Goal: Information Seeking & Learning: Learn about a topic

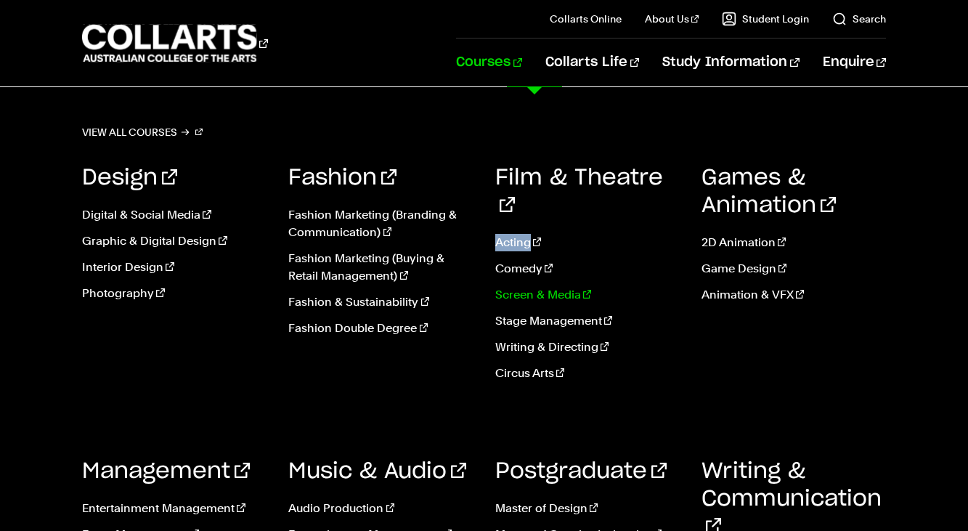
click at [535, 286] on link "Screen & Media" at bounding box center [587, 294] width 184 height 17
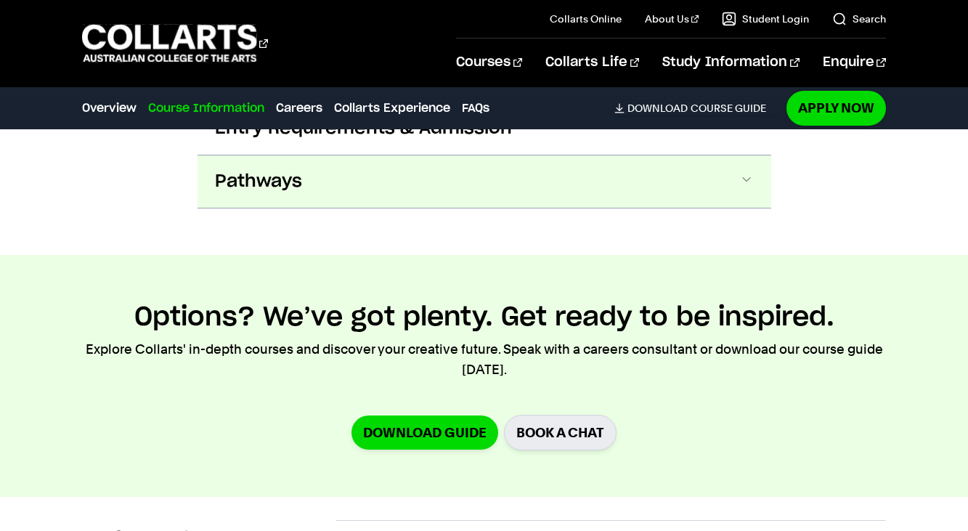
click at [492, 180] on button "Pathways" at bounding box center [485, 181] width 574 height 52
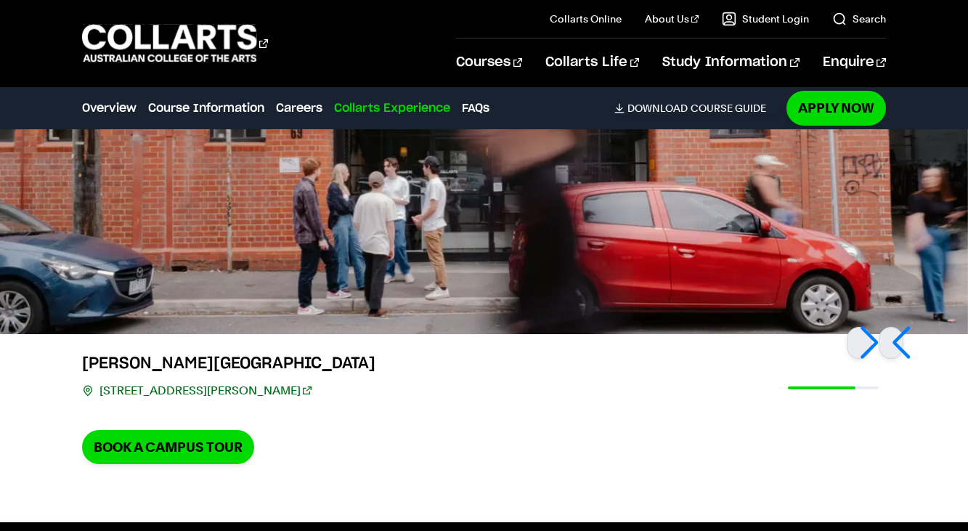
scroll to position [3145, 0]
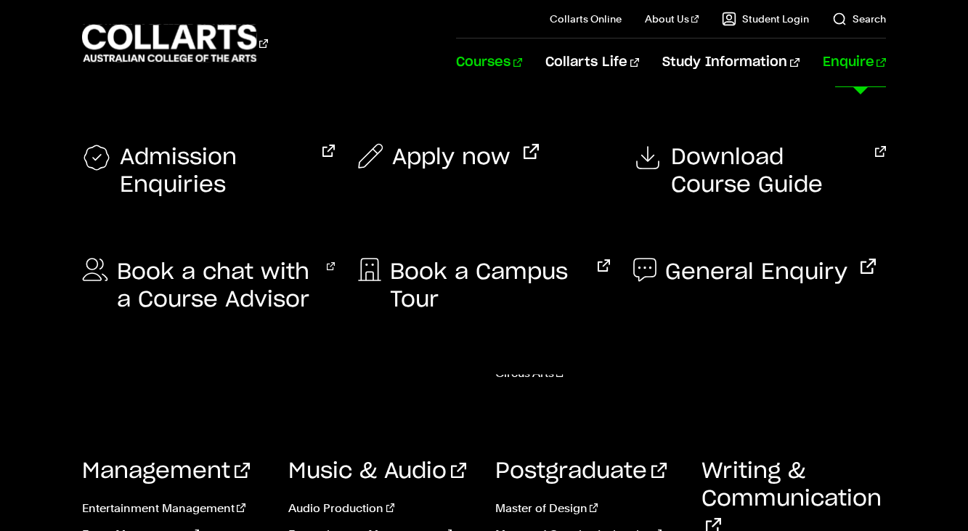
scroll to position [545, 0]
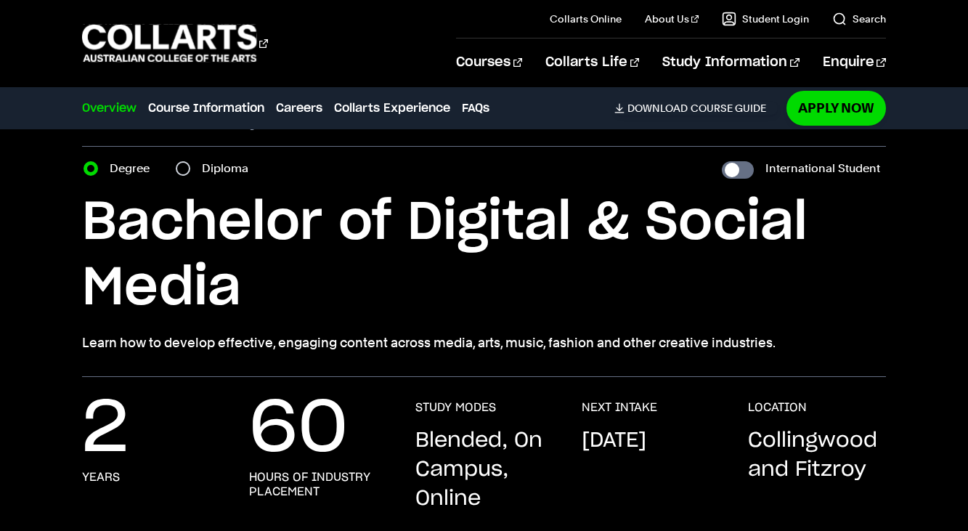
scroll to position [34, 0]
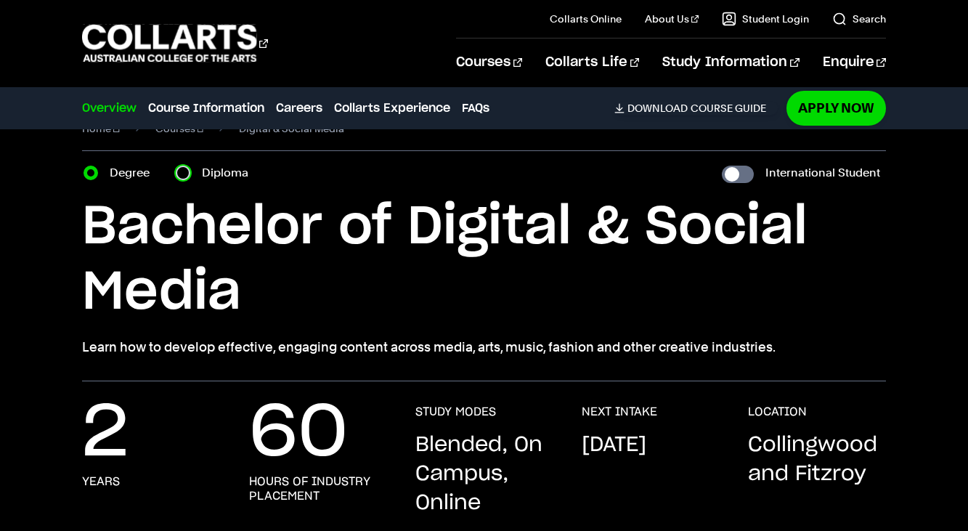
click at [184, 175] on input "Diploma" at bounding box center [183, 173] width 15 height 15
radio input "true"
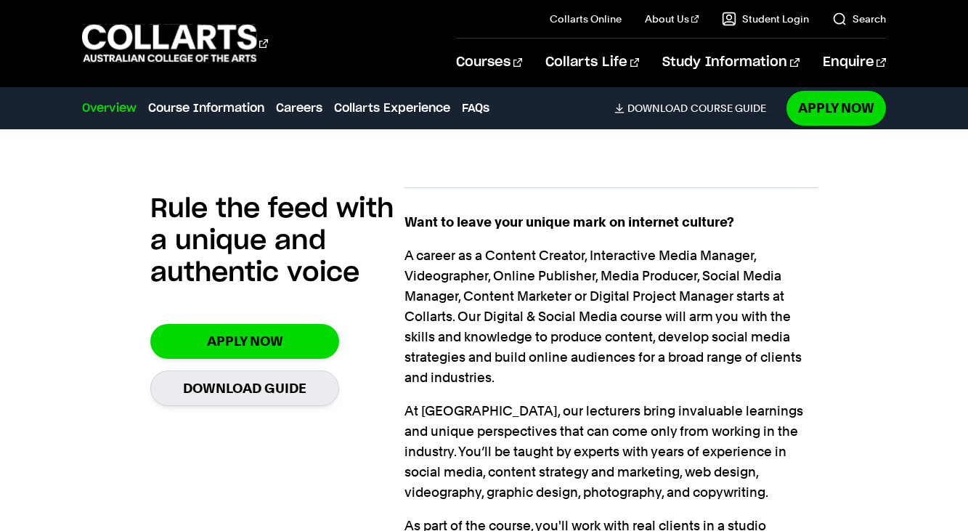
scroll to position [904, 0]
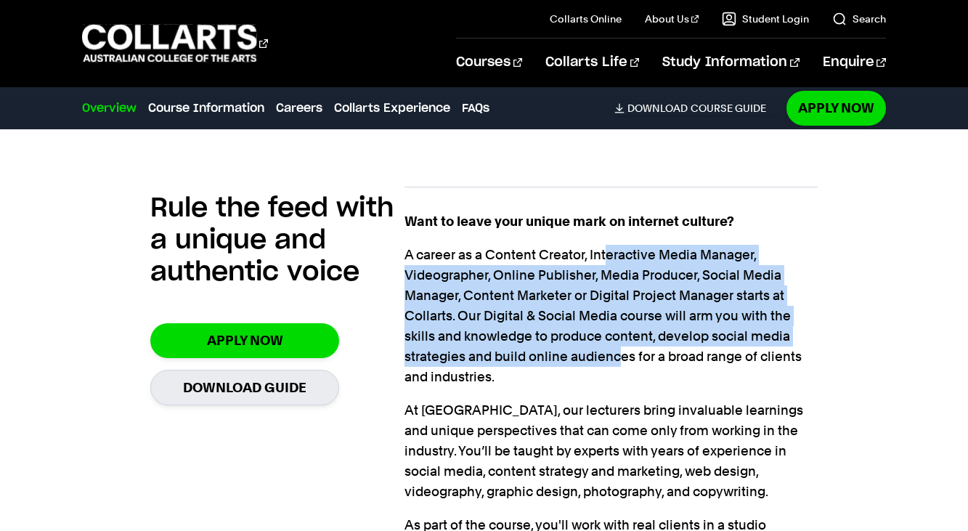
drag, startPoint x: 604, startPoint y: 253, endPoint x: 614, endPoint y: 354, distance: 101.4
click at [615, 356] on p "A career as a Content Creator, Interactive Media Manager, Videographer, Online …" at bounding box center [611, 316] width 413 height 142
click at [614, 354] on p "A career as a Content Creator, Interactive Media Manager, Videographer, Online …" at bounding box center [611, 316] width 413 height 142
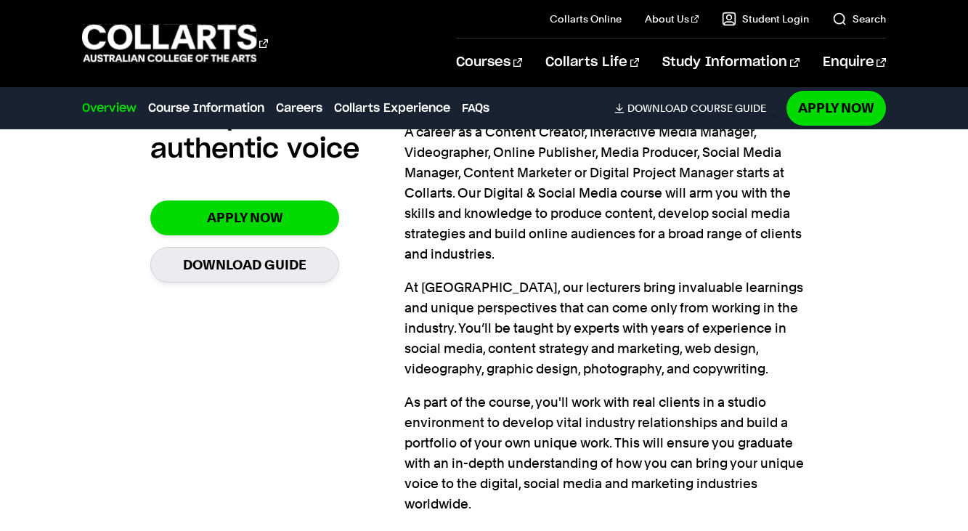
scroll to position [1038, 0]
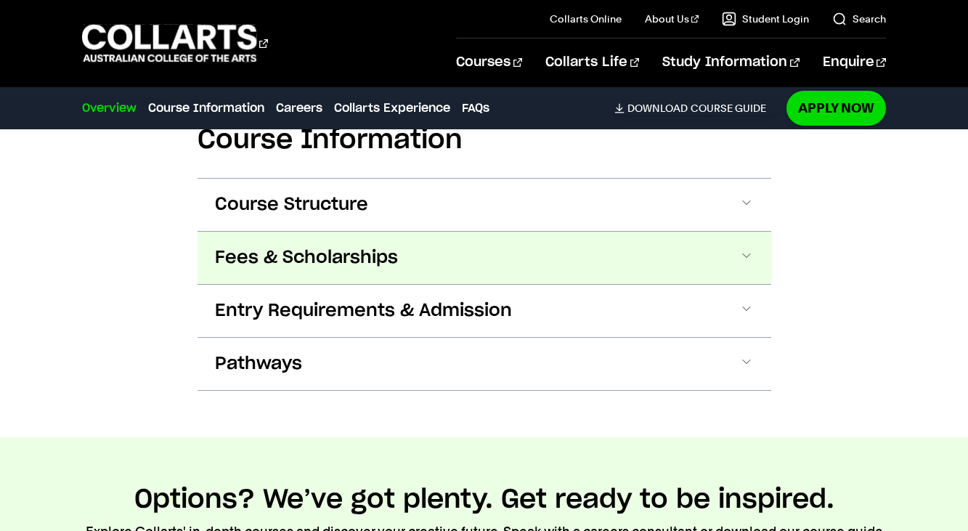
click at [0, 0] on button "Fees & Scholarships" at bounding box center [0, 0] width 0 height 0
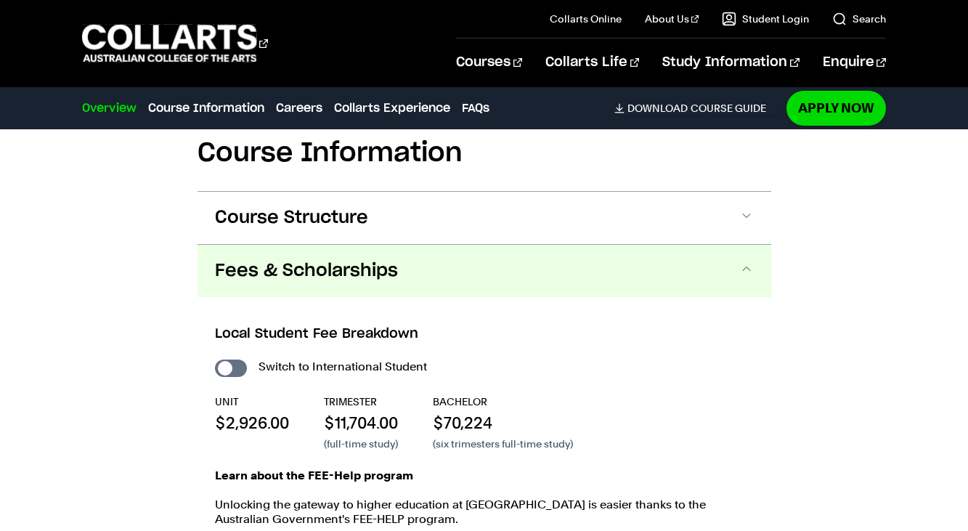
scroll to position [1504, 0]
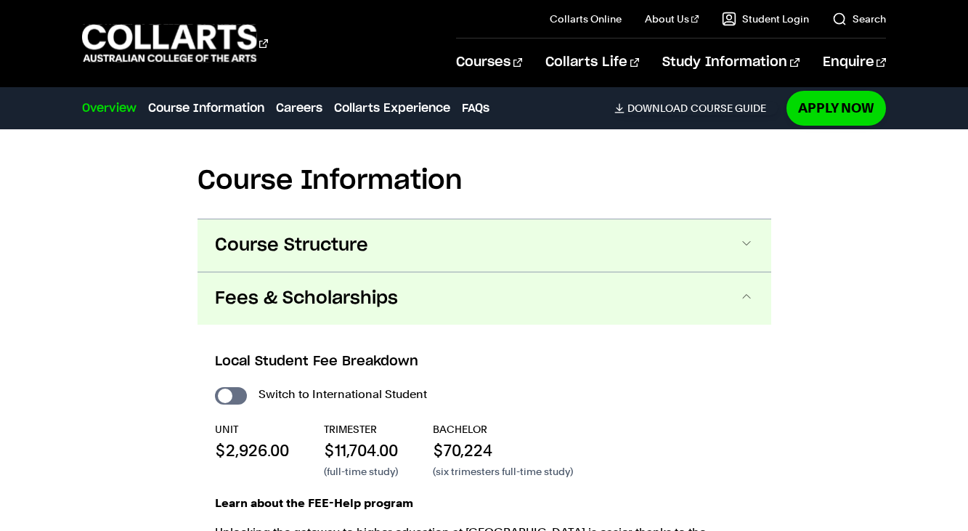
click at [0, 0] on button "Course Structure" at bounding box center [0, 0] width 0 height 0
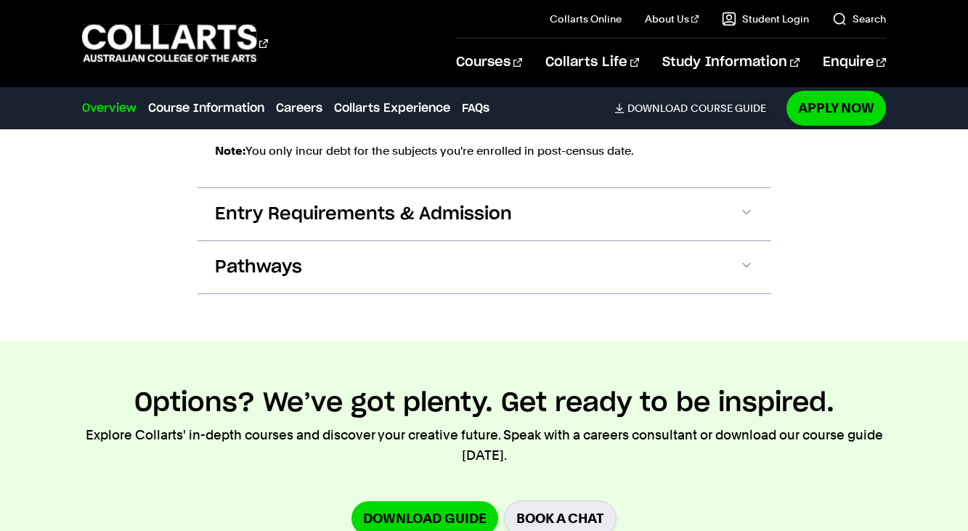
scroll to position [2633, 0]
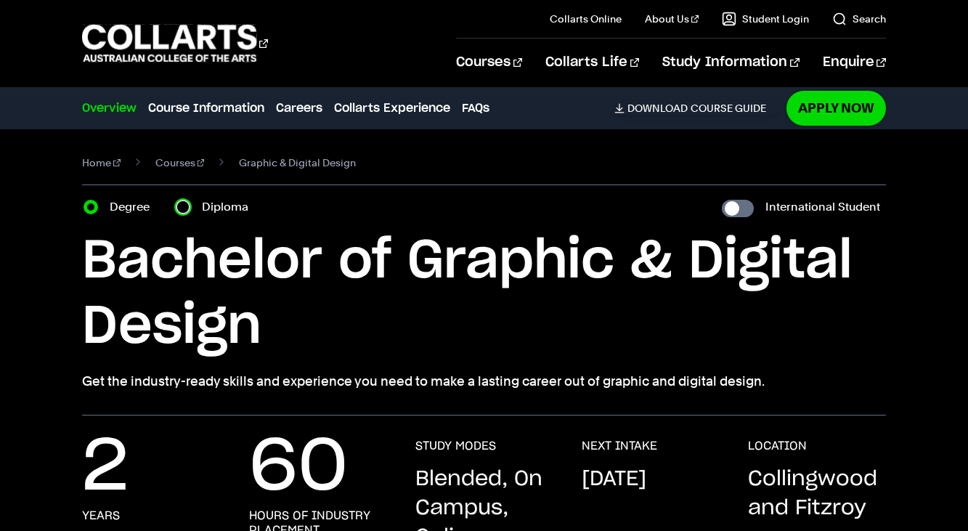
click at [177, 211] on input "Diploma" at bounding box center [183, 207] width 15 height 15
radio input "true"
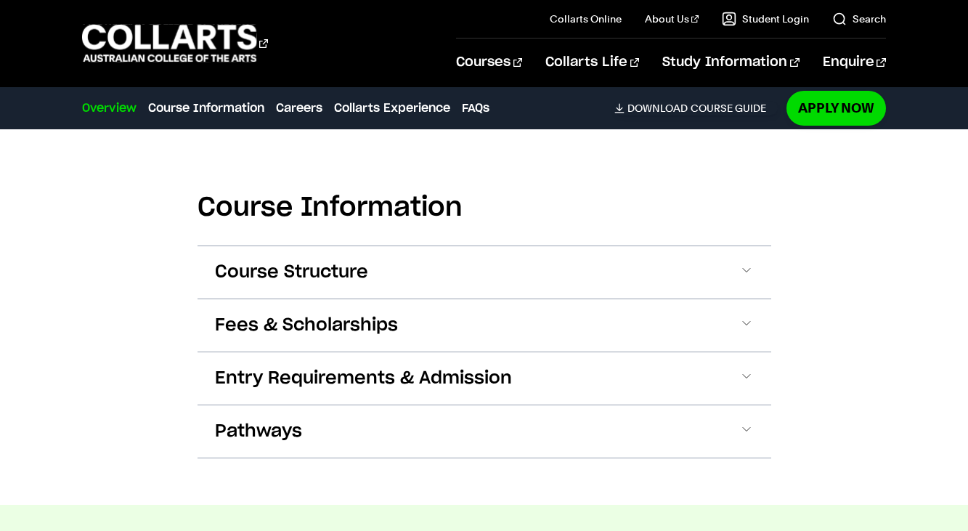
scroll to position [1900, 0]
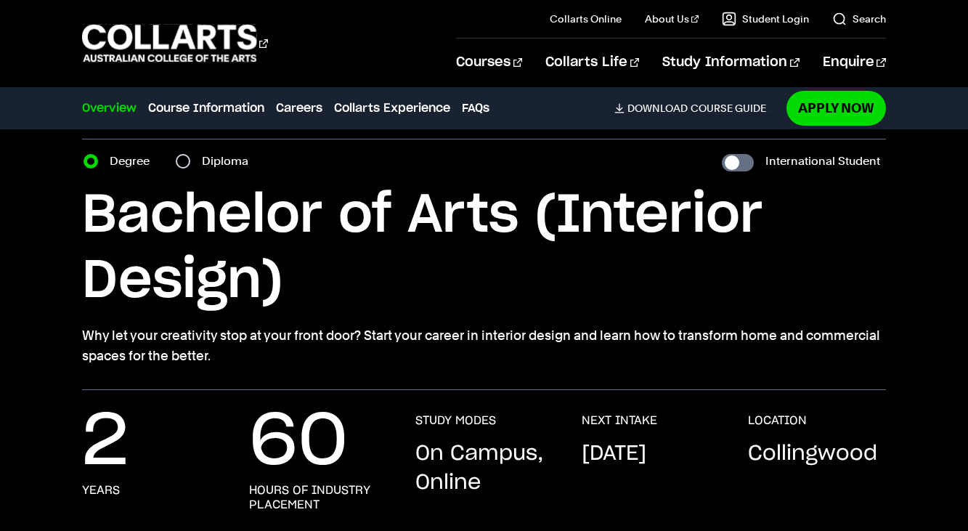
scroll to position [17, 0]
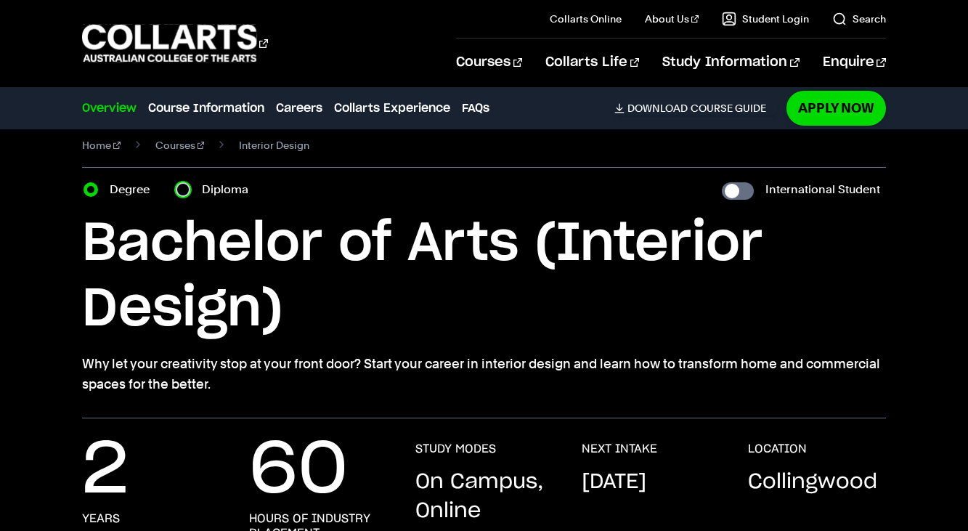
click at [184, 193] on input "Diploma" at bounding box center [183, 189] width 15 height 15
radio input "true"
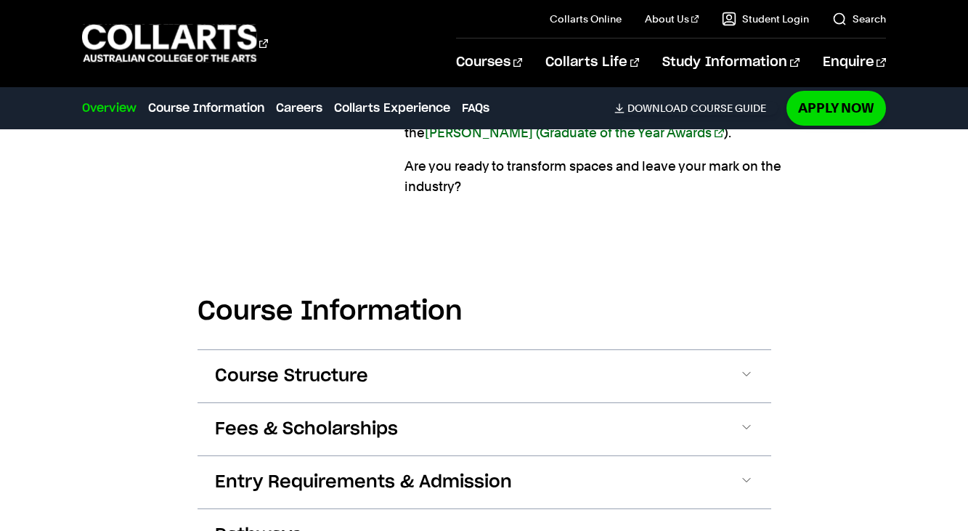
scroll to position [1538, 0]
click at [0, 0] on button "Course Structure" at bounding box center [0, 0] width 0 height 0
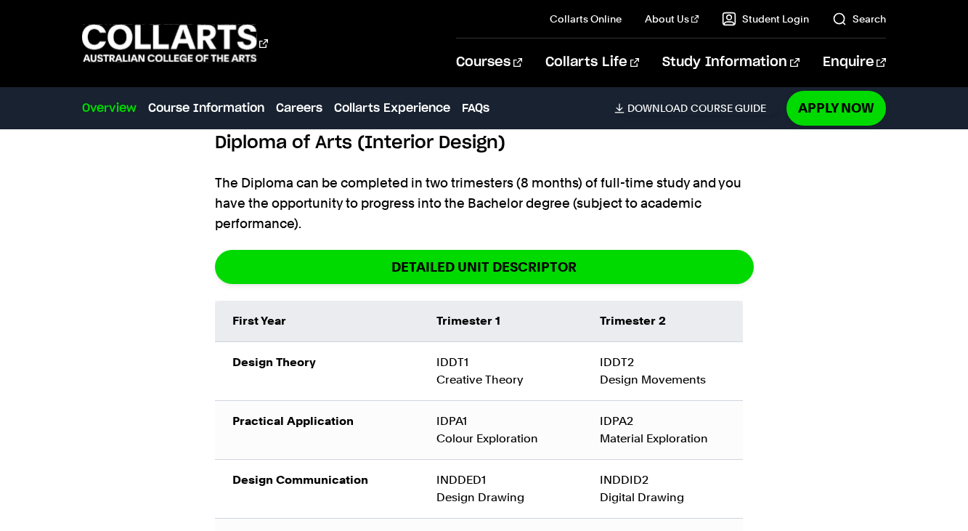
scroll to position [1589, 0]
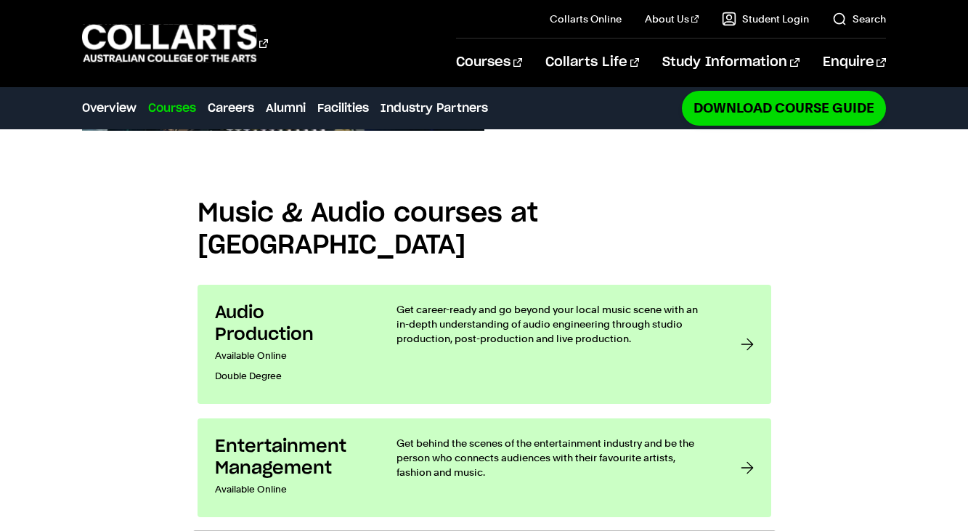
scroll to position [1005, 0]
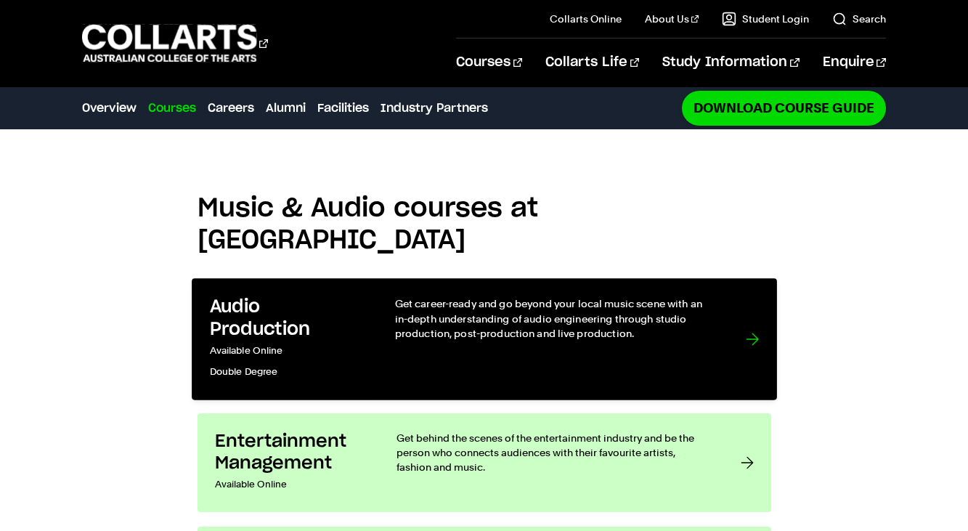
click at [670, 296] on div "Get career-ready and go beyond your local music scene with an in-depth understa…" at bounding box center [555, 339] width 322 height 86
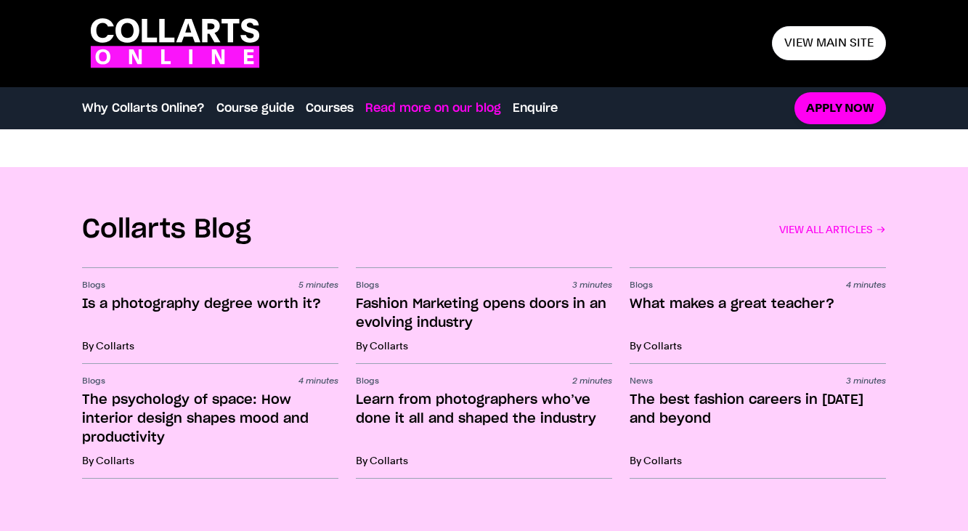
scroll to position [2086, 0]
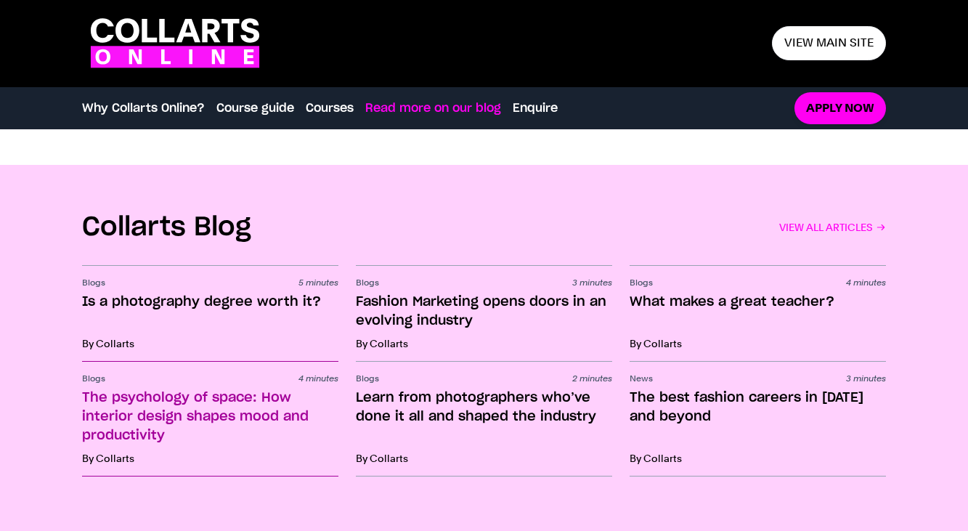
click at [184, 402] on h3 "The psychology of space: How interior design shapes mood and productivity" at bounding box center [210, 417] width 256 height 57
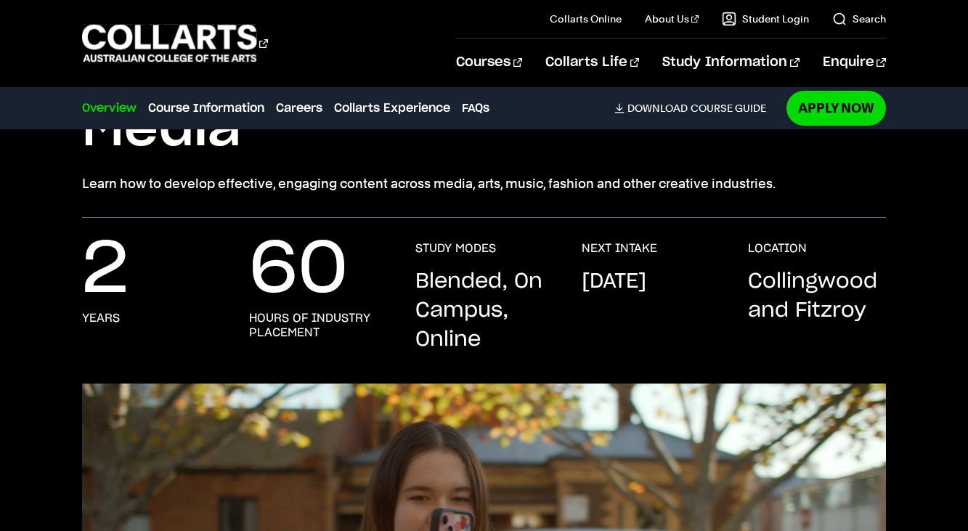
scroll to position [63, 0]
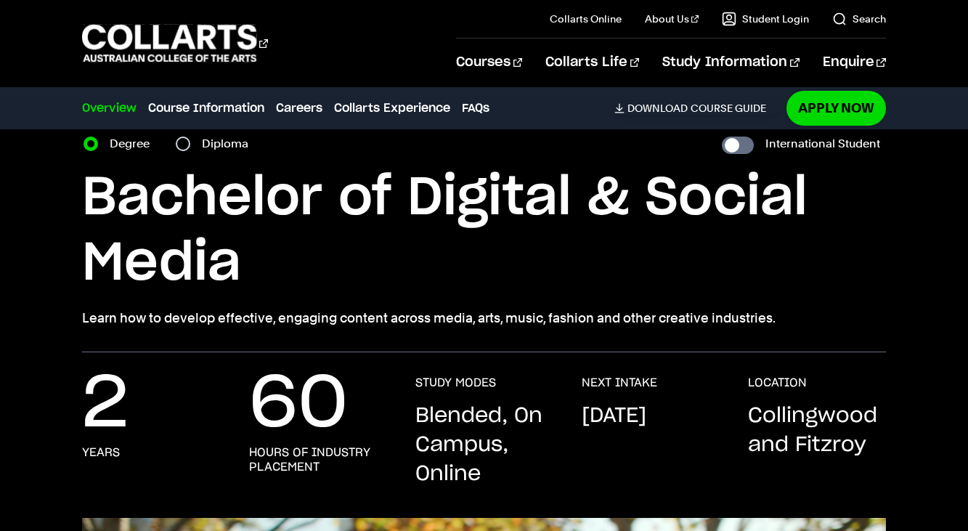
click at [194, 147] on div "Diploma" at bounding box center [216, 144] width 81 height 20
click at [185, 141] on input "Diploma" at bounding box center [183, 144] width 15 height 15
radio input "true"
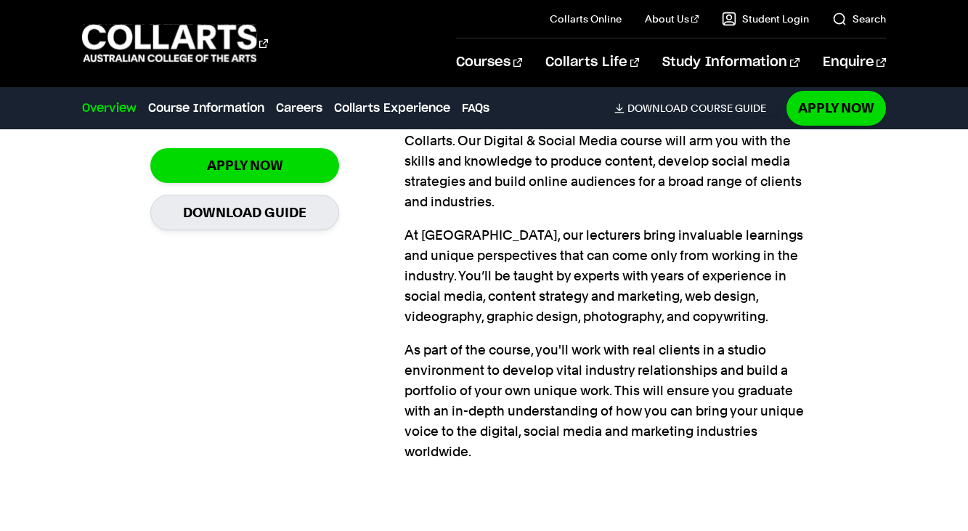
scroll to position [1128, 0]
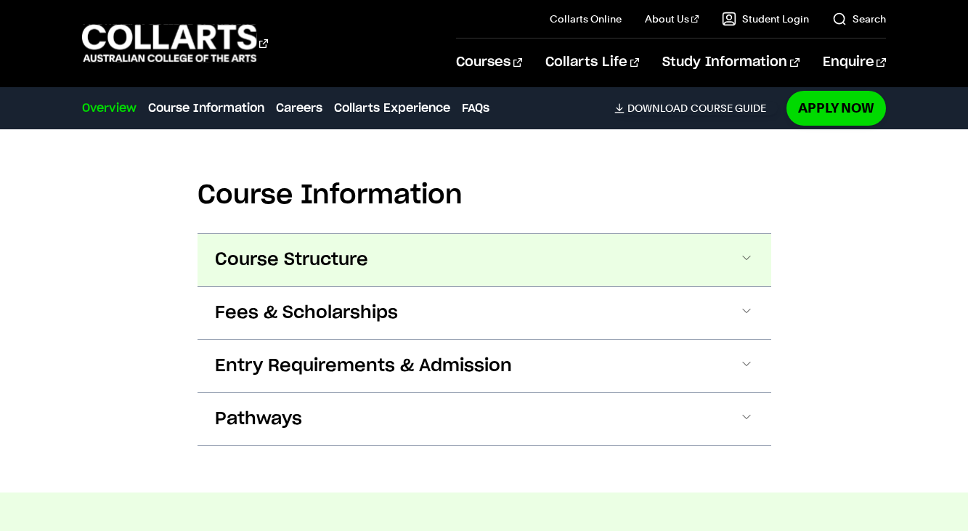
click at [0, 0] on button "Course Structure" at bounding box center [0, 0] width 0 height 0
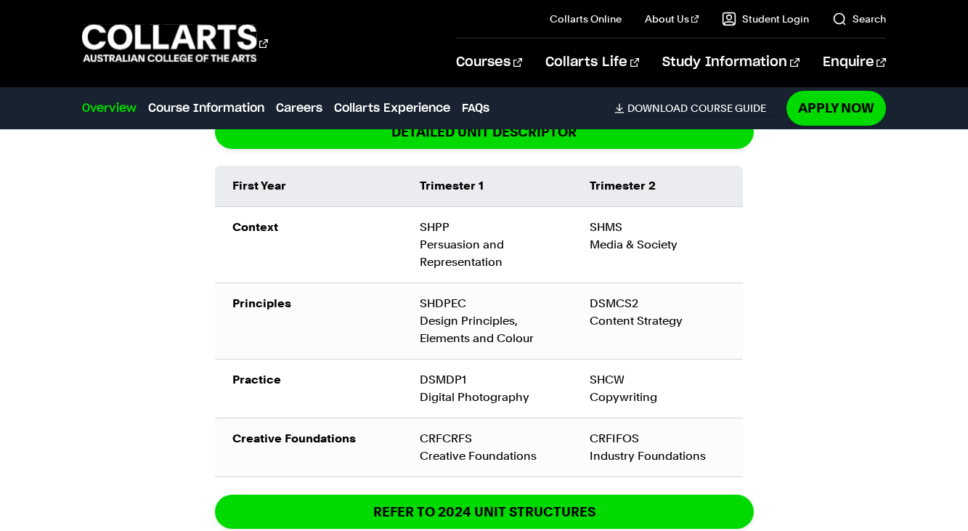
scroll to position [1765, 0]
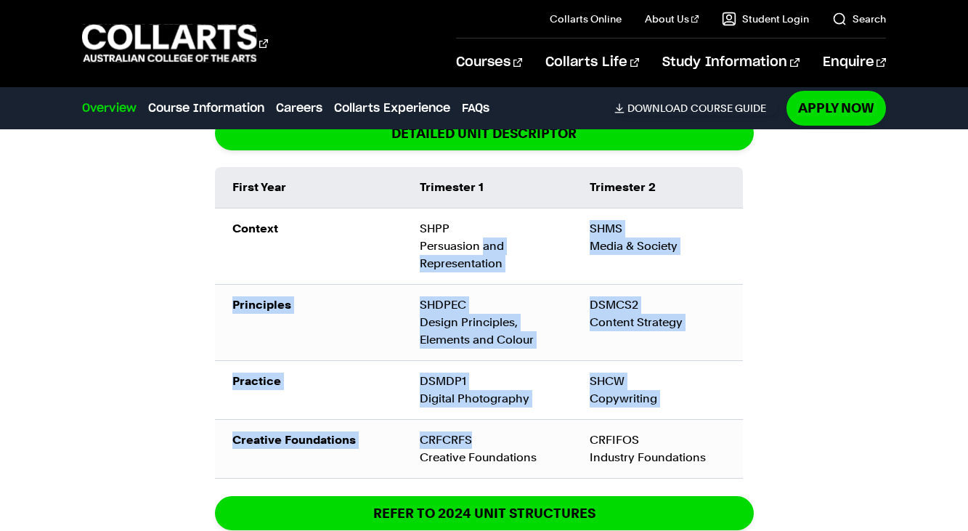
drag, startPoint x: 483, startPoint y: 246, endPoint x: 514, endPoint y: 448, distance: 204.3
click at [516, 450] on tbody "Context SHPP Persuasion and Representation SHMS Media & Society Principles SHDP…" at bounding box center [479, 343] width 528 height 270
click at [514, 448] on td "CRFCRFS Creative Foundations" at bounding box center [487, 448] width 170 height 59
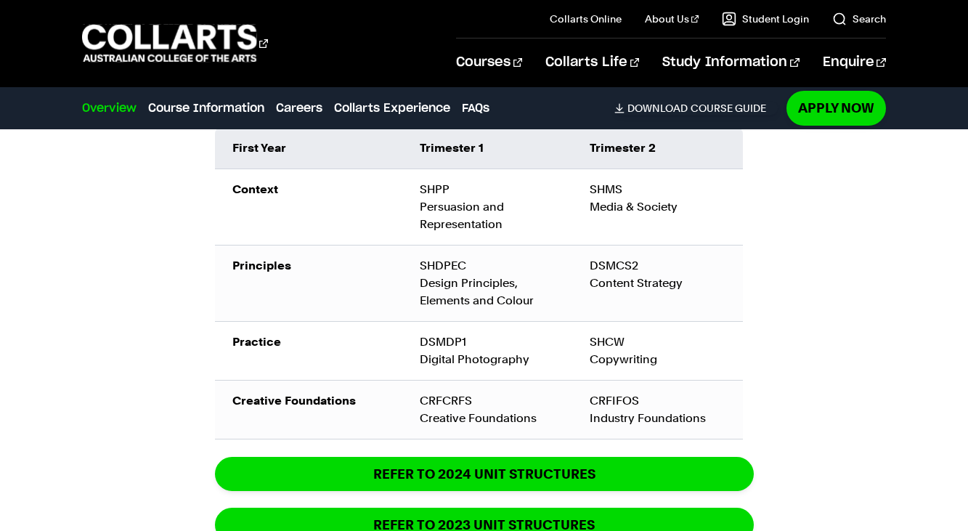
scroll to position [1849, 0]
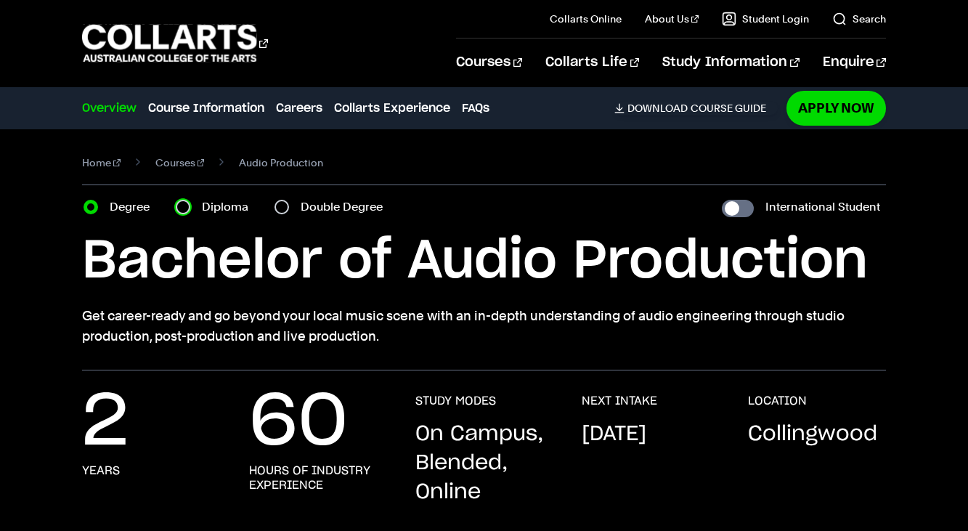
click at [189, 206] on input "Diploma" at bounding box center [183, 207] width 15 height 15
radio input "true"
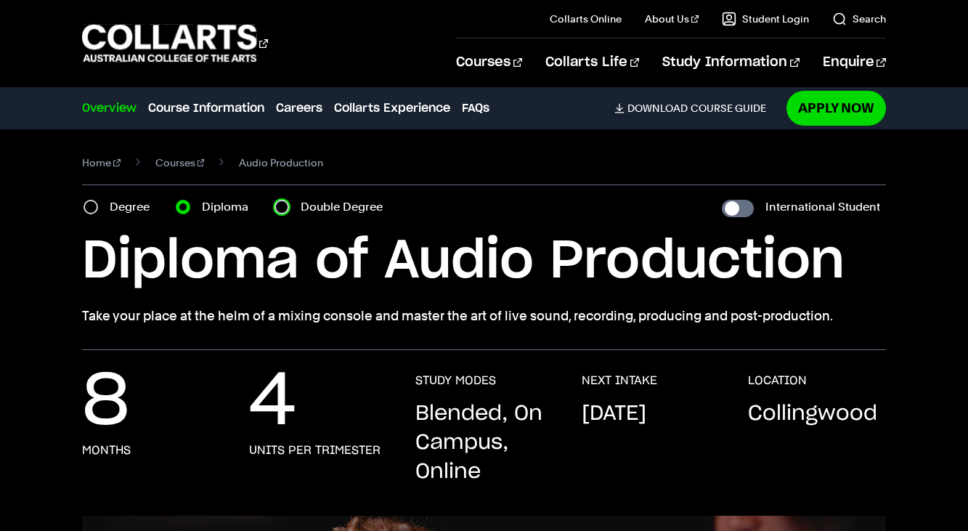
click at [280, 206] on input "Double Degree" at bounding box center [282, 207] width 15 height 15
radio input "true"
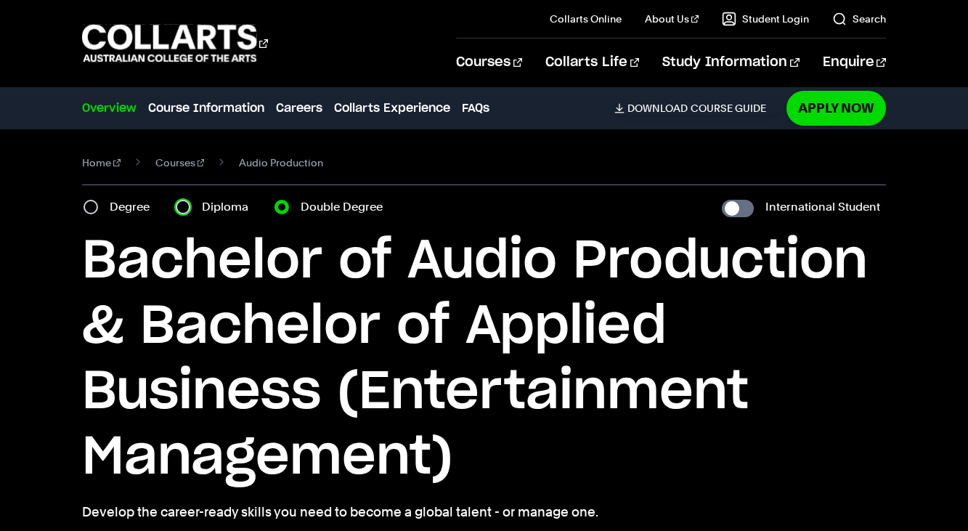
click at [187, 206] on input "Diploma" at bounding box center [183, 207] width 15 height 15
radio input "true"
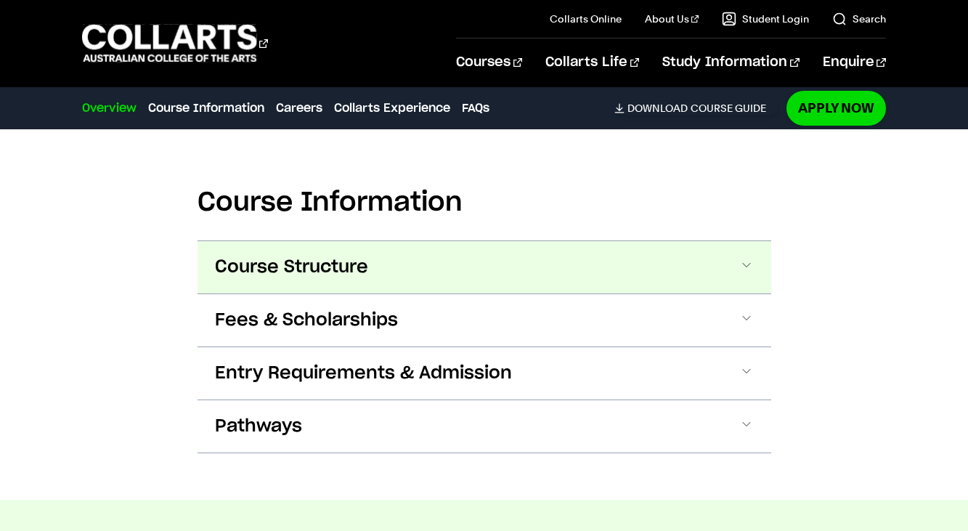
click at [0, 0] on button "Course Structure" at bounding box center [0, 0] width 0 height 0
